Goal: Task Accomplishment & Management: Use online tool/utility

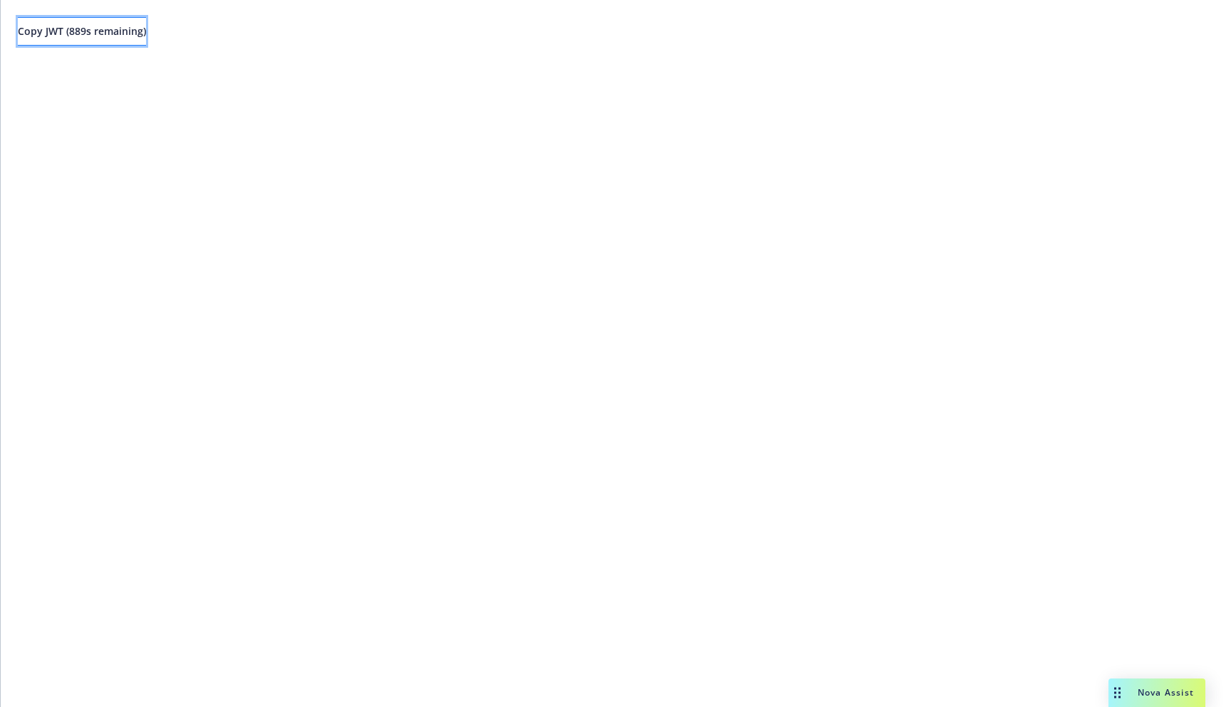
click at [146, 30] on span "Copy JWT ( 889 s remaining)" at bounding box center [82, 31] width 128 height 14
